Goal: Transaction & Acquisition: Purchase product/service

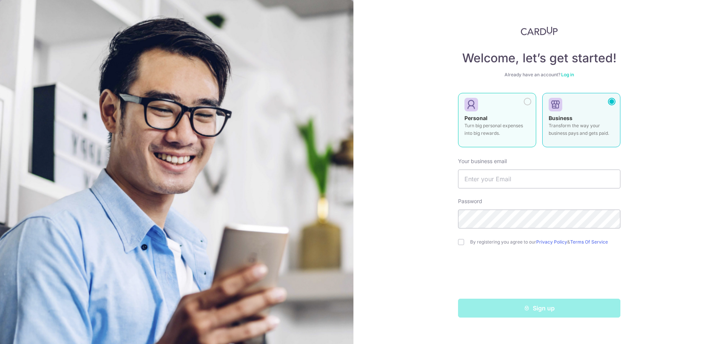
click at [507, 134] on p "Turn big personal expenses into big rewards." at bounding box center [496, 129] width 65 height 15
click at [568, 138] on div "Business Transform the way your business pays and gets paid." at bounding box center [581, 127] width 65 height 26
click at [522, 134] on p "Turn big personal expenses into big rewards." at bounding box center [496, 129] width 65 height 15
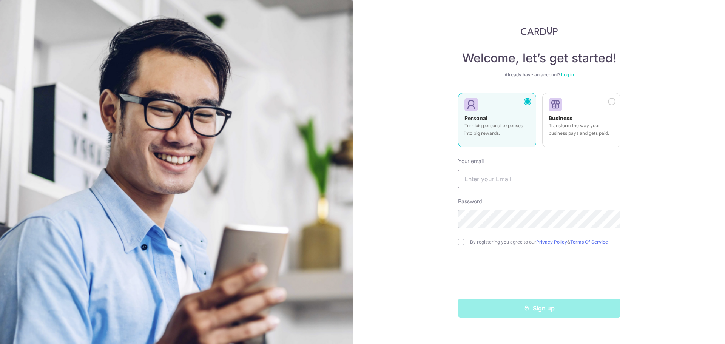
click at [518, 177] on input "text" at bounding box center [539, 179] width 162 height 19
type input "ferz1988@gmail.com"
click at [463, 244] on input "checkbox" at bounding box center [461, 242] width 6 height 6
checkbox input "true"
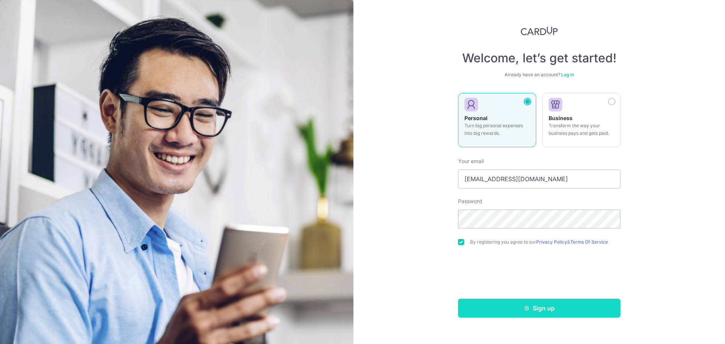
click at [533, 304] on button "Sign up" at bounding box center [539, 308] width 162 height 19
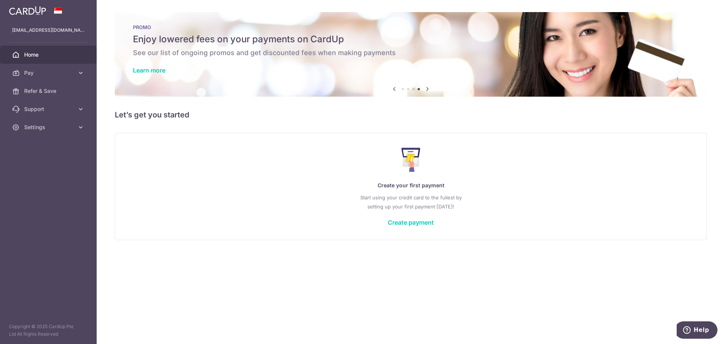
click at [432, 88] on icon at bounding box center [427, 88] width 9 height 9
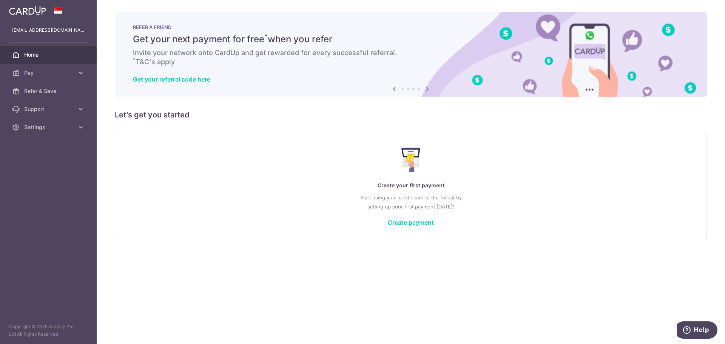
click at [432, 88] on icon at bounding box center [427, 88] width 9 height 9
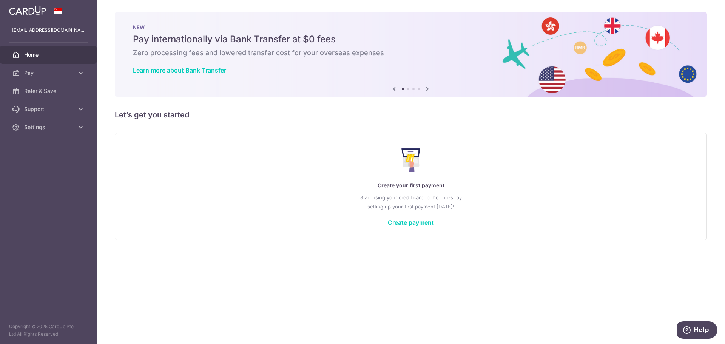
click at [432, 88] on icon at bounding box center [427, 88] width 9 height 9
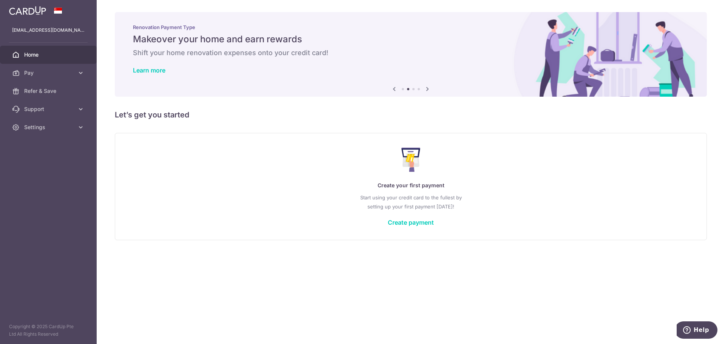
click at [432, 88] on icon at bounding box center [427, 88] width 9 height 9
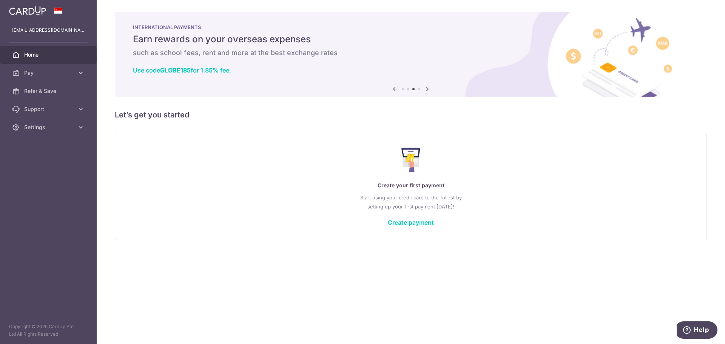
click at [432, 88] on icon at bounding box center [427, 88] width 9 height 9
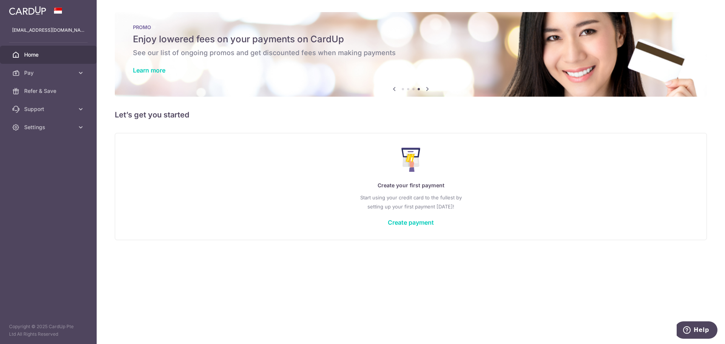
click at [432, 88] on icon at bounding box center [427, 88] width 9 height 9
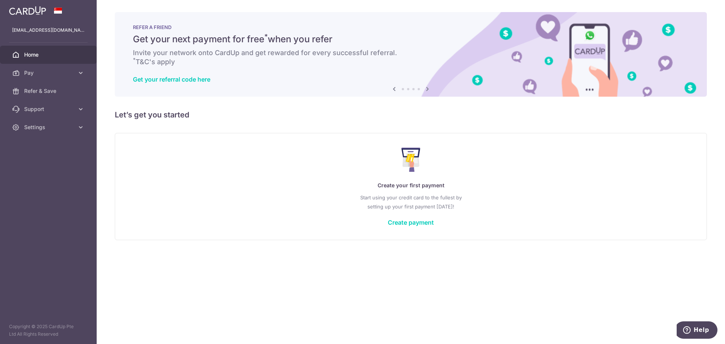
click at [432, 88] on icon at bounding box center [427, 88] width 9 height 9
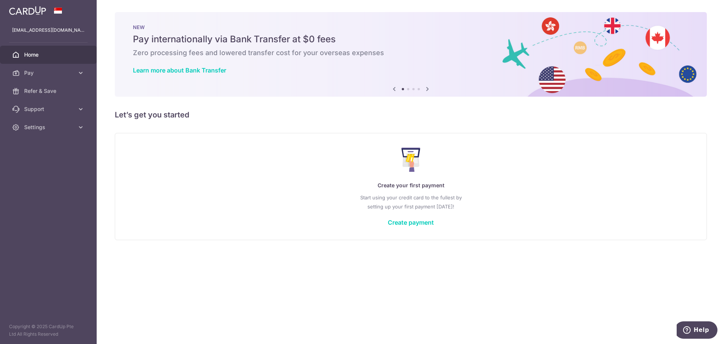
click at [432, 88] on icon at bounding box center [427, 88] width 9 height 9
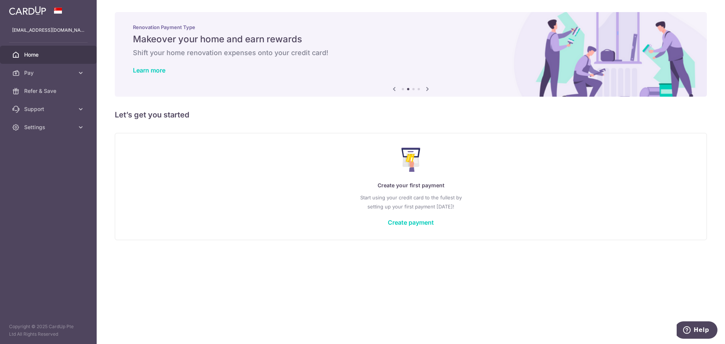
click at [432, 88] on icon at bounding box center [427, 88] width 9 height 9
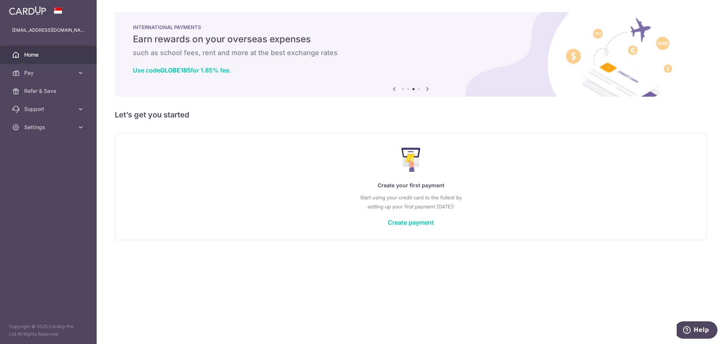
click at [432, 88] on icon at bounding box center [427, 88] width 9 height 9
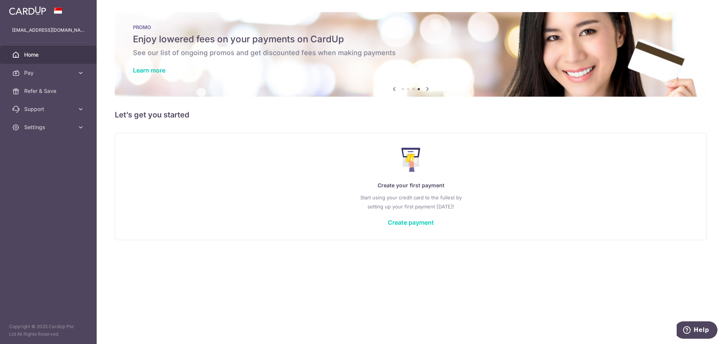
click at [432, 88] on icon at bounding box center [427, 88] width 9 height 9
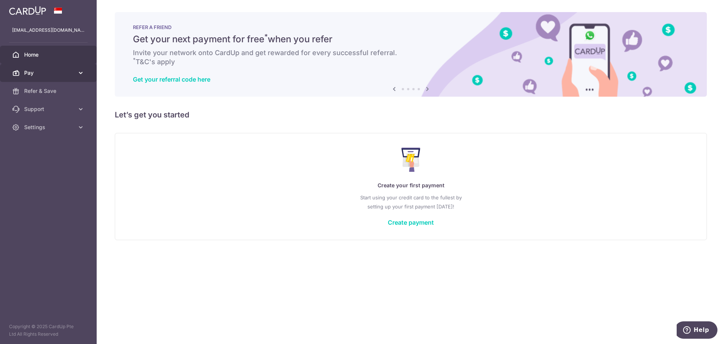
click at [65, 72] on span "Pay" at bounding box center [49, 73] width 50 height 8
click at [55, 74] on span "Pay" at bounding box center [49, 73] width 50 height 8
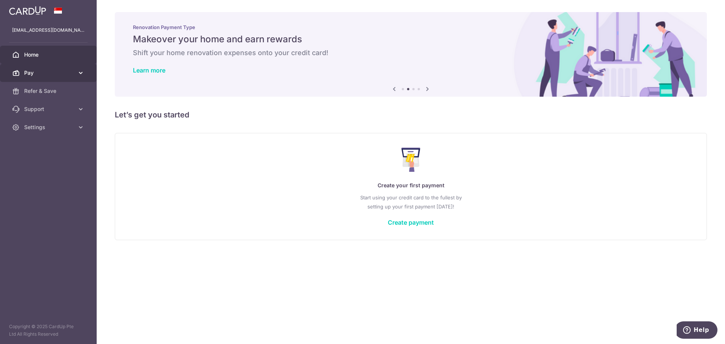
click at [59, 68] on link "Pay" at bounding box center [48, 73] width 97 height 18
click at [423, 222] on link "Create payment" at bounding box center [411, 223] width 46 height 8
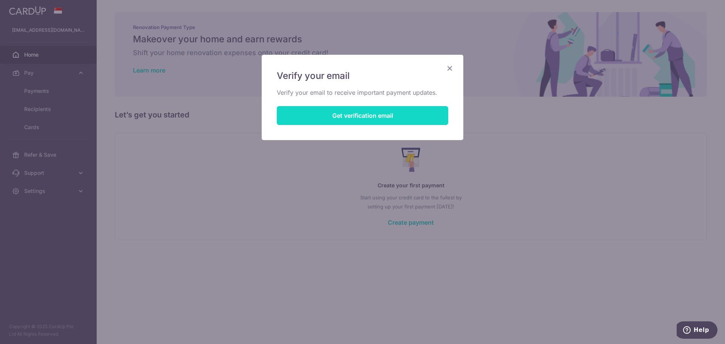
click at [376, 112] on button "Get verification email" at bounding box center [362, 115] width 171 height 19
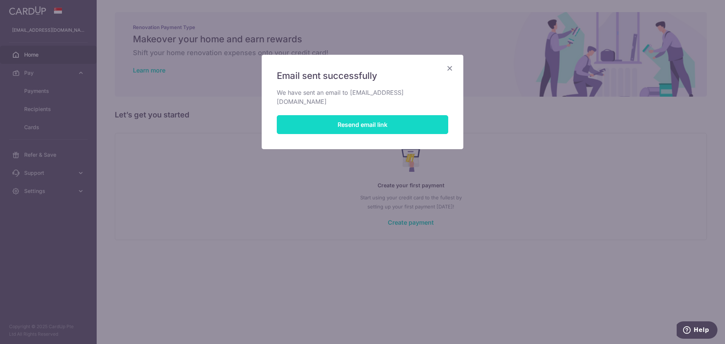
click at [376, 115] on button "Resend email link" at bounding box center [362, 124] width 171 height 19
drag, startPoint x: 441, startPoint y: 63, endPoint x: 332, endPoint y: 31, distance: 114.1
click at [442, 63] on div "Email sent successfully We have sent an email to ferz1988@gmail.com Resend emai…" at bounding box center [363, 102] width 202 height 94
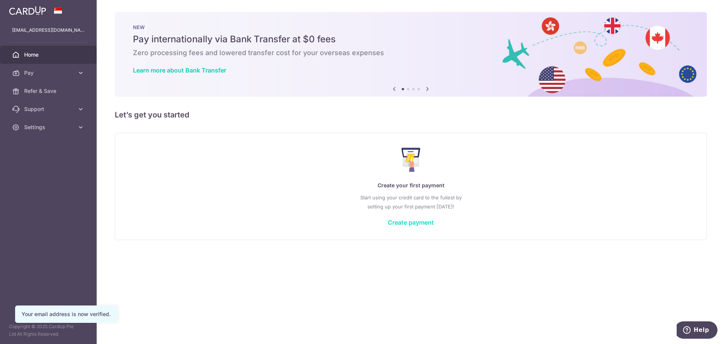
click at [412, 221] on link "Create payment" at bounding box center [411, 223] width 46 height 8
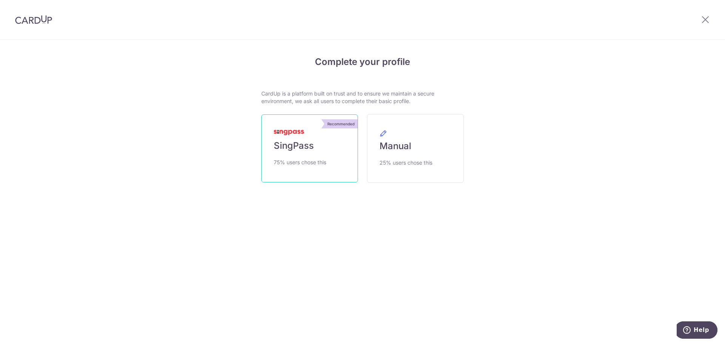
click at [321, 153] on link "Recommended SingPass 75% users chose this" at bounding box center [309, 148] width 97 height 68
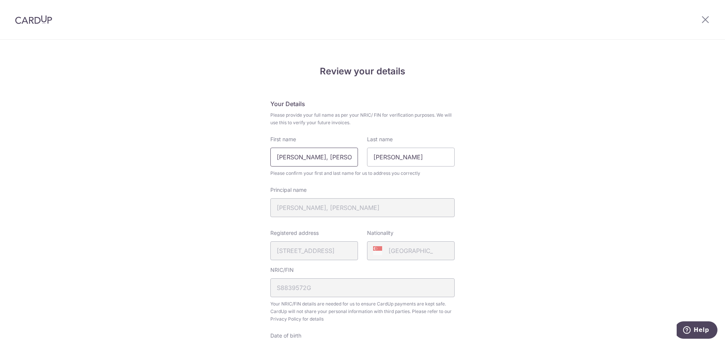
drag, startPoint x: 216, startPoint y: 154, endPoint x: 107, endPoint y: 149, distance: 109.6
click at [108, 148] on div "Review your details Your Details Please provide your full name as per your NRIC…" at bounding box center [362, 299] width 725 height 519
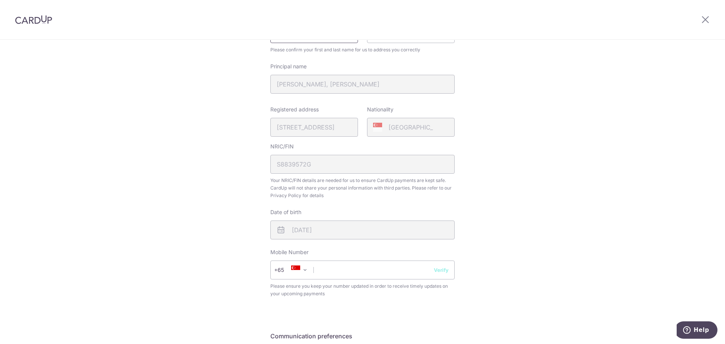
scroll to position [151, 0]
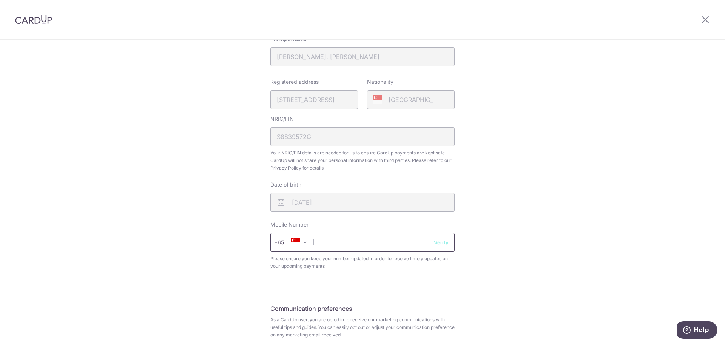
type input "Ferguson"
click at [347, 237] on input "text" at bounding box center [362, 242] width 184 height 19
type input "97348588"
click at [440, 242] on button "Verify" at bounding box center [441, 243] width 15 height 8
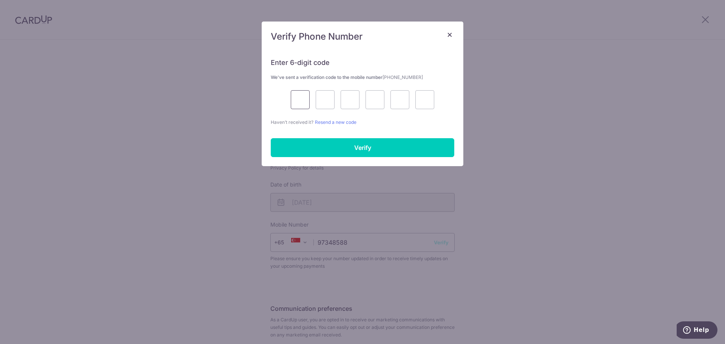
click at [306, 100] on input "text" at bounding box center [300, 99] width 19 height 19
type input "7"
type input "9"
type input "3"
type input "4"
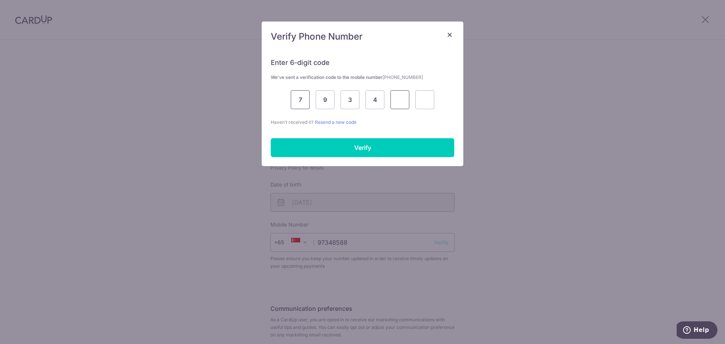
type input "3"
type input "5"
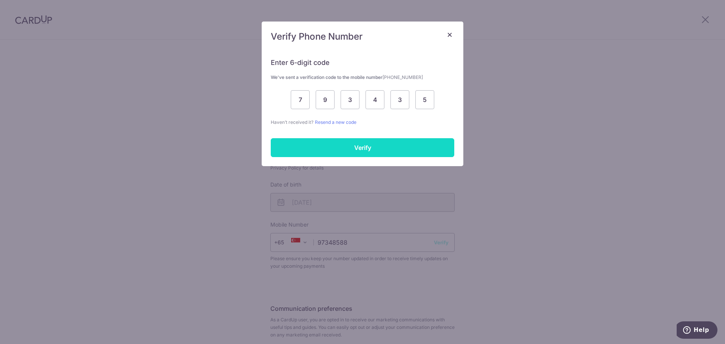
click at [337, 139] on input "Verify" at bounding box center [363, 147] width 184 height 19
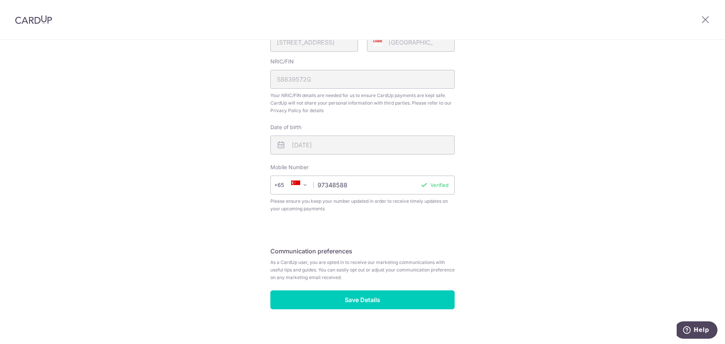
scroll to position [215, 0]
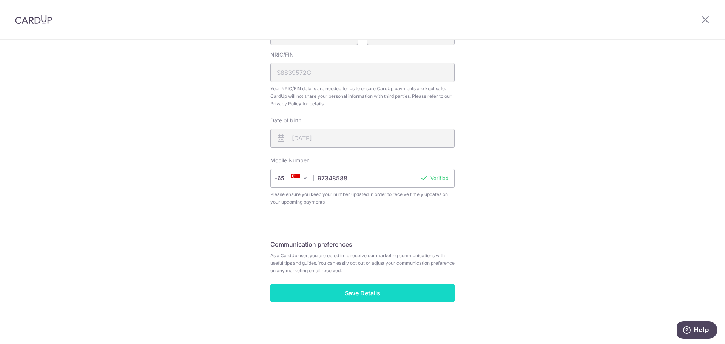
click at [375, 288] on input "Save Details" at bounding box center [362, 293] width 184 height 19
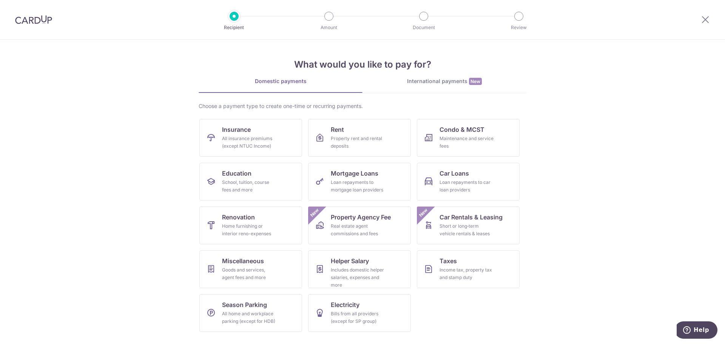
click at [552, 121] on section "What would you like to pay for? Domestic payments International payments New Ch…" at bounding box center [362, 192] width 725 height 304
click at [258, 267] on div "Goods and services, agent fees and more" at bounding box center [249, 273] width 54 height 15
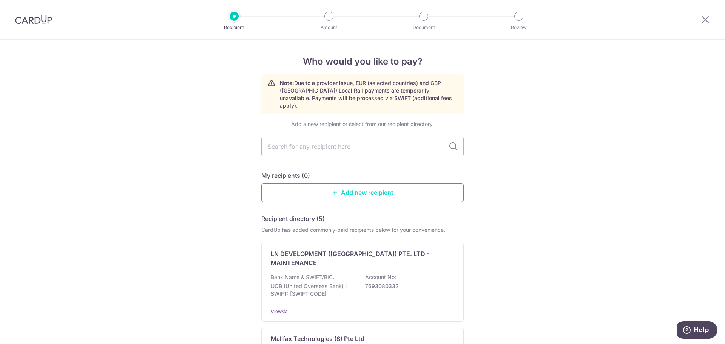
click at [364, 188] on link "Add new recipient" at bounding box center [362, 192] width 202 height 19
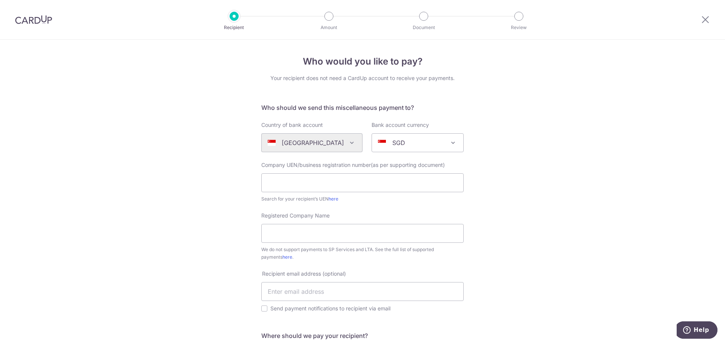
click at [334, 144] on div "Algeria Andorra Angola Anguilla Argentina Armenia Aruba Australia Austria Azerb…" at bounding box center [311, 142] width 101 height 19
drag, startPoint x: 35, startPoint y: 18, endPoint x: 401, endPoint y: 34, distance: 366.6
click at [35, 19] on img at bounding box center [33, 19] width 37 height 9
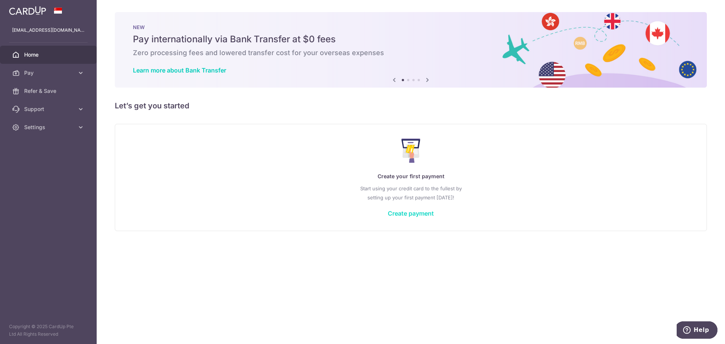
click at [413, 213] on link "Create payment" at bounding box center [411, 214] width 46 height 8
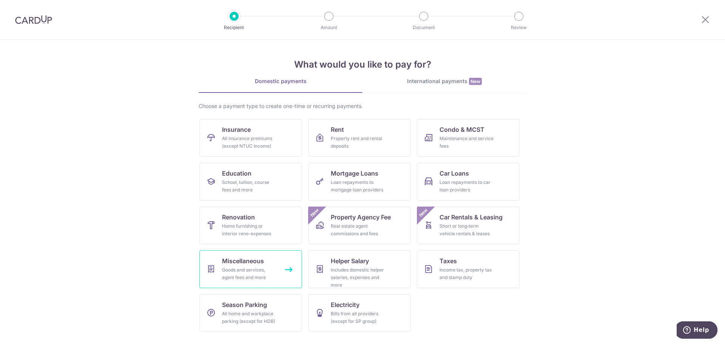
click at [260, 271] on div "Goods and services, agent fees and more" at bounding box center [249, 273] width 54 height 15
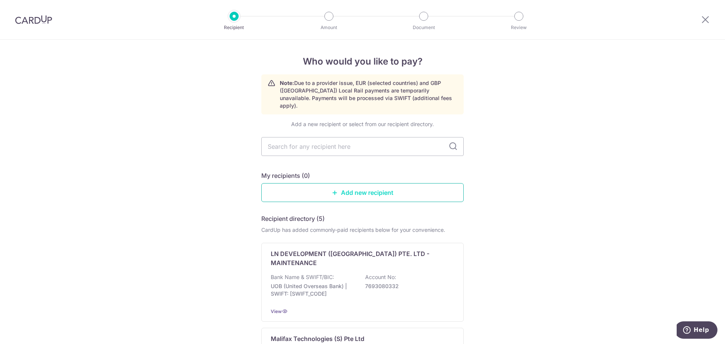
click at [367, 183] on link "Add new recipient" at bounding box center [362, 192] width 202 height 19
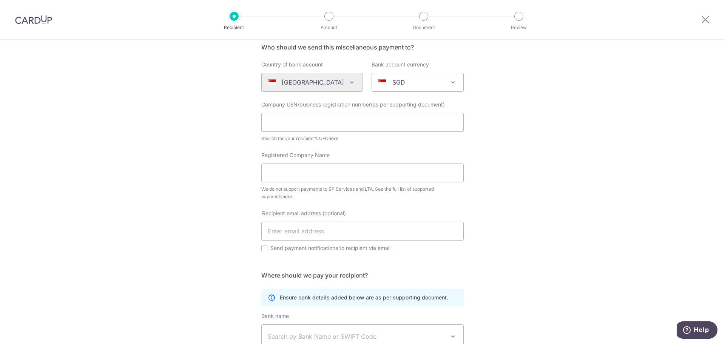
scroll to position [63, 0]
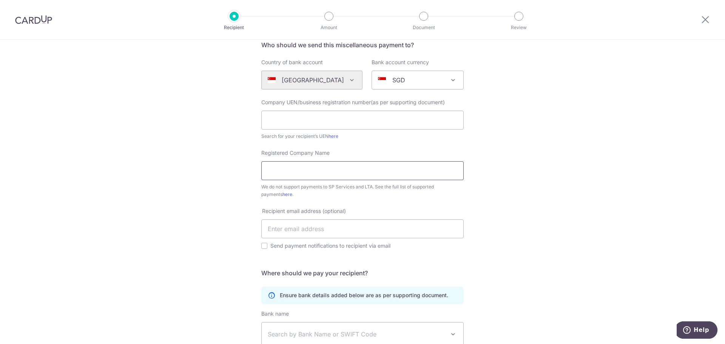
click at [308, 170] on input "Registered Company Name" at bounding box center [362, 170] width 202 height 19
paste input "LINTAS NUSA INDAH Tours & Travel"
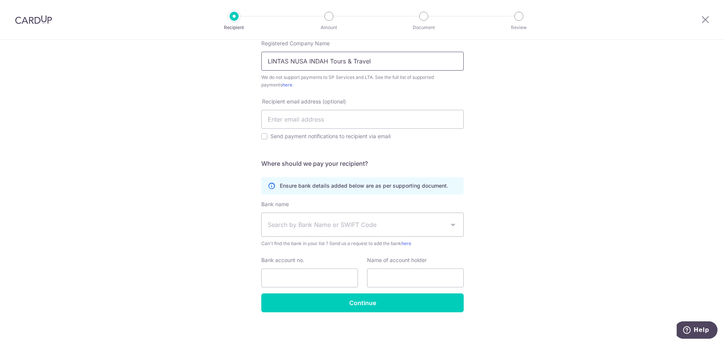
scroll to position [176, 0]
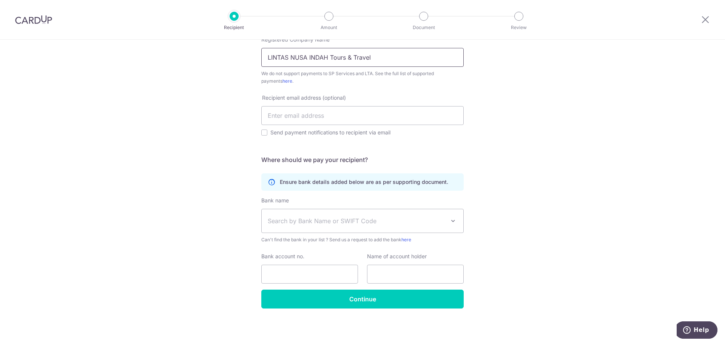
type input "LINTAS NUSA INDAH Tours & Travel"
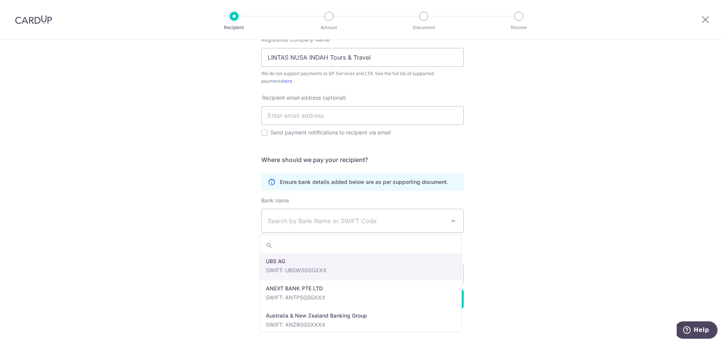
click at [353, 222] on span "Search by Bank Name or SWIFT Code" at bounding box center [356, 220] width 177 height 9
type input "dbs"
select select "6"
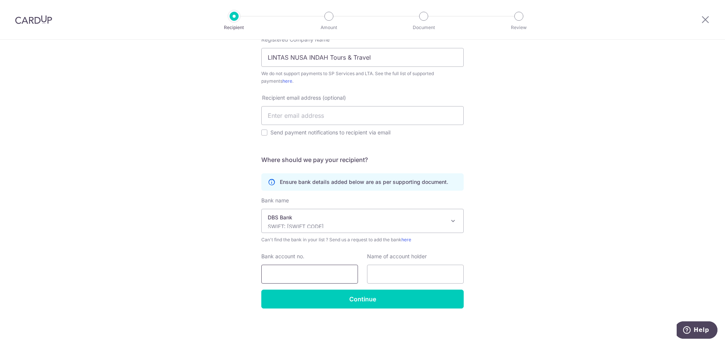
click at [300, 277] on input "Bank account no." at bounding box center [309, 274] width 97 height 19
click at [289, 272] on input "Bank account no." at bounding box center [309, 274] width 97 height 19
paste input "100-3-024491"
type input "100-3-024491"
click at [409, 276] on input "text" at bounding box center [415, 274] width 97 height 19
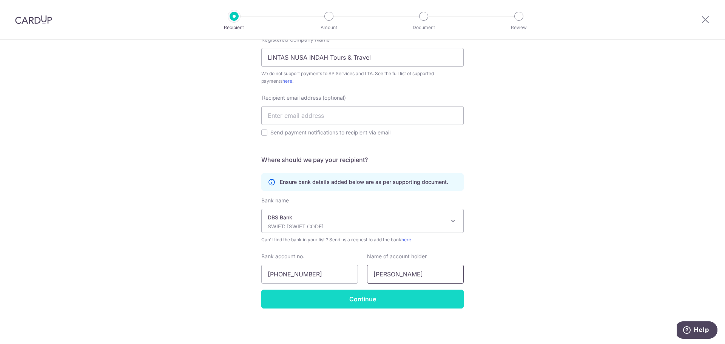
type input "LINDA"
click at [336, 296] on input "Continue" at bounding box center [362, 299] width 202 height 19
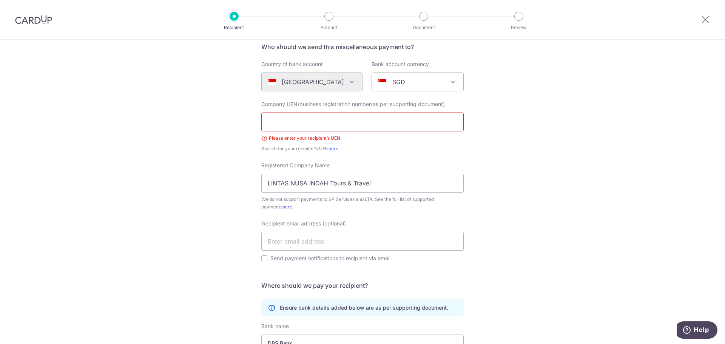
scroll to position [42, 0]
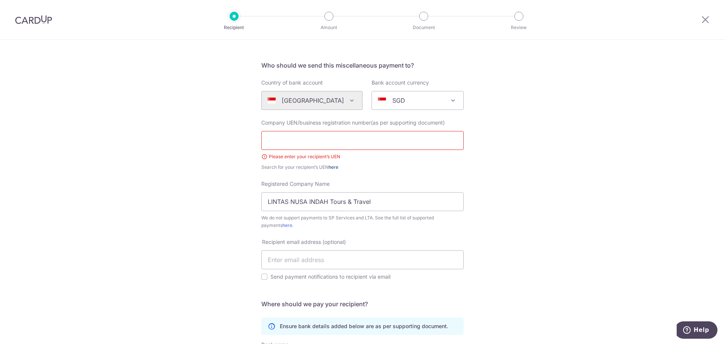
click at [335, 167] on link "here" at bounding box center [333, 167] width 10 height 6
click at [539, 101] on div "Who would you like to pay? Your recipient does not need a CardUp account to rec…" at bounding box center [362, 251] width 725 height 509
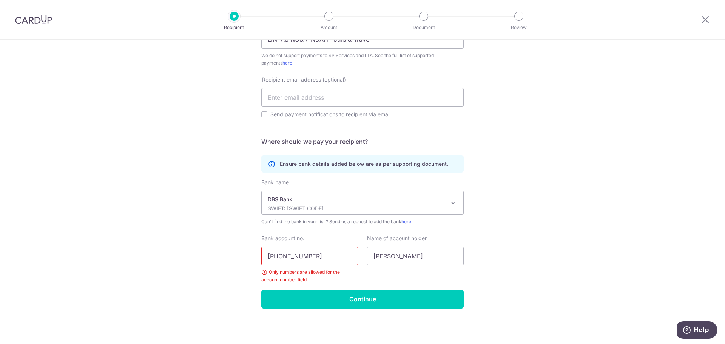
scroll to position [0, 0]
